Goal: Transaction & Acquisition: Purchase product/service

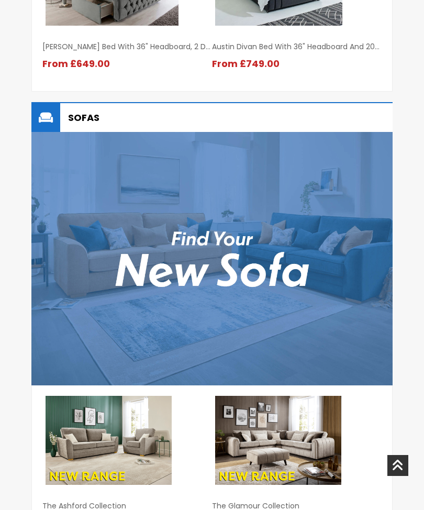
scroll to position [1556, 0]
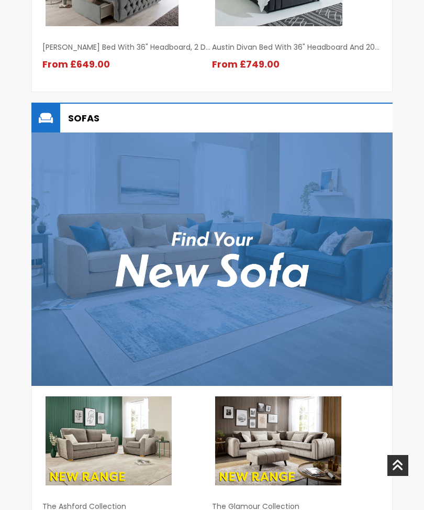
click at [104, 449] on img at bounding box center [109, 441] width 126 height 89
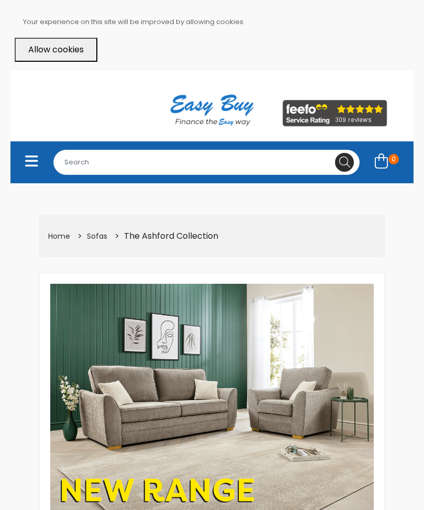
select select "104"
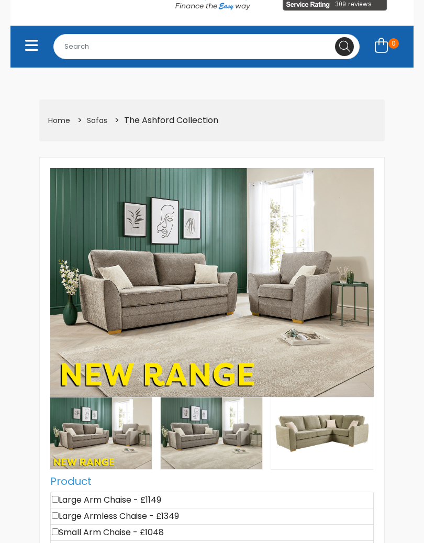
scroll to position [116, 0]
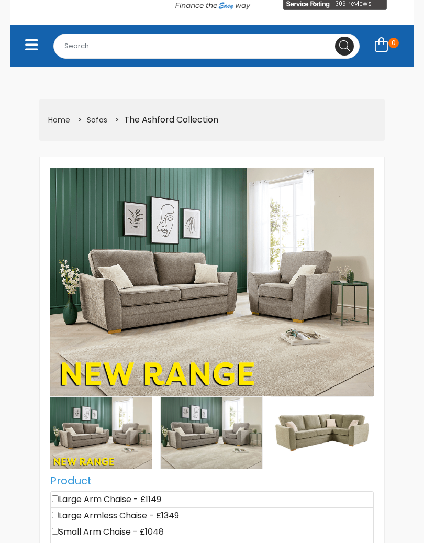
click at [233, 442] on img at bounding box center [212, 434] width 102 height 72
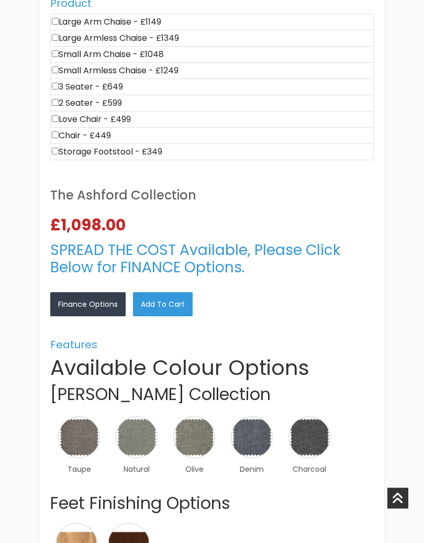
scroll to position [594, 0]
click at [311, 444] on img at bounding box center [310, 438] width 42 height 42
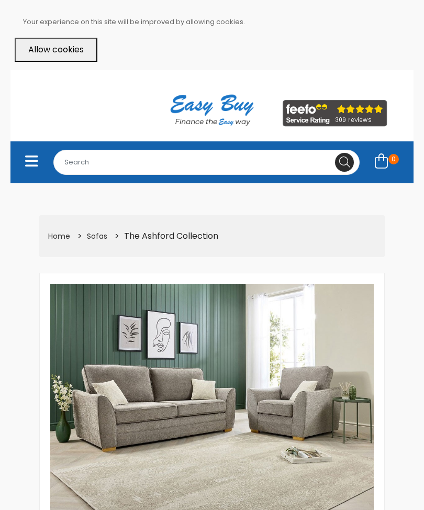
click at [0, 0] on link "×" at bounding box center [0, 0] width 0 height 0
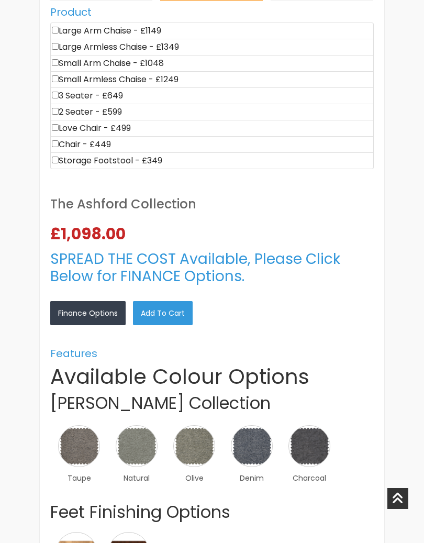
click at [98, 307] on link "Finance Options" at bounding box center [87, 313] width 75 height 24
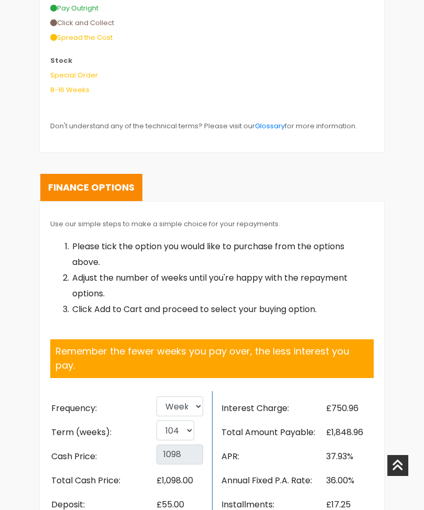
scroll to position [1877, 0]
